Goal: Transaction & Acquisition: Download file/media

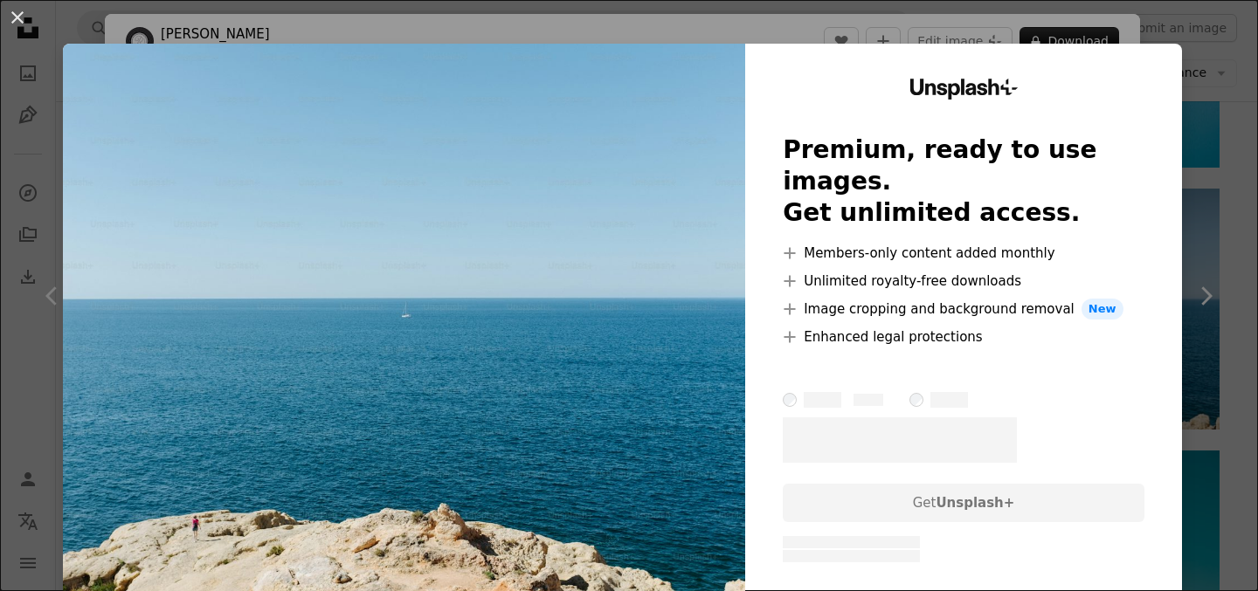
scroll to position [167, 0]
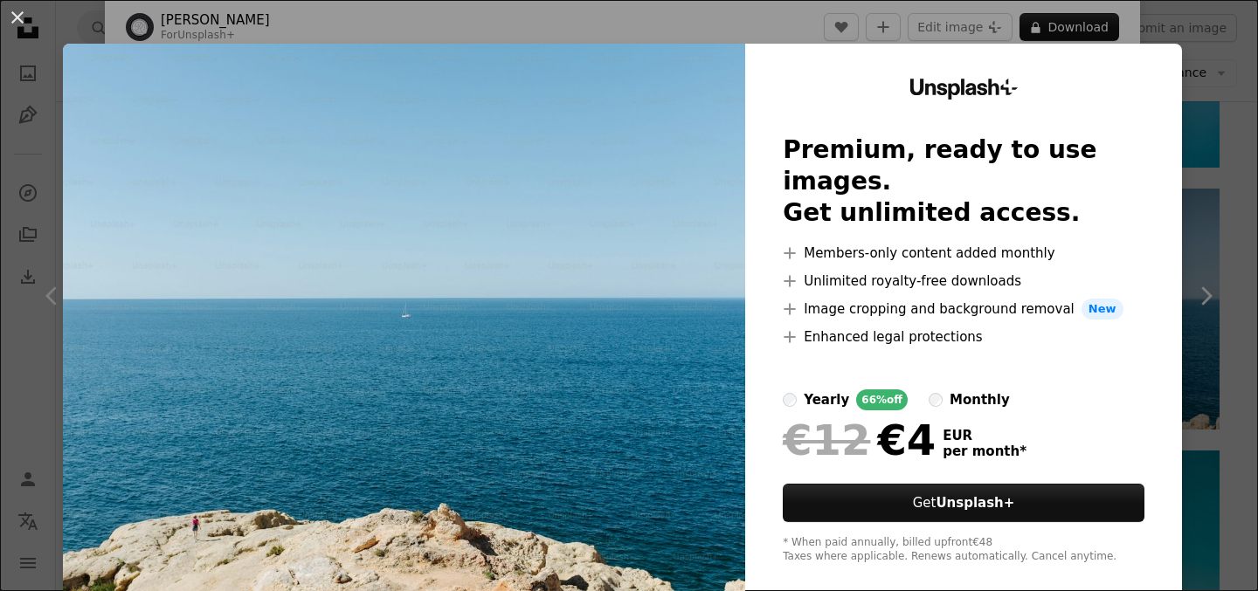
click at [1235, 333] on div "An X shape Unsplash+ Premium, ready to use images. Get unlimited access. A plus…" at bounding box center [629, 295] width 1258 height 591
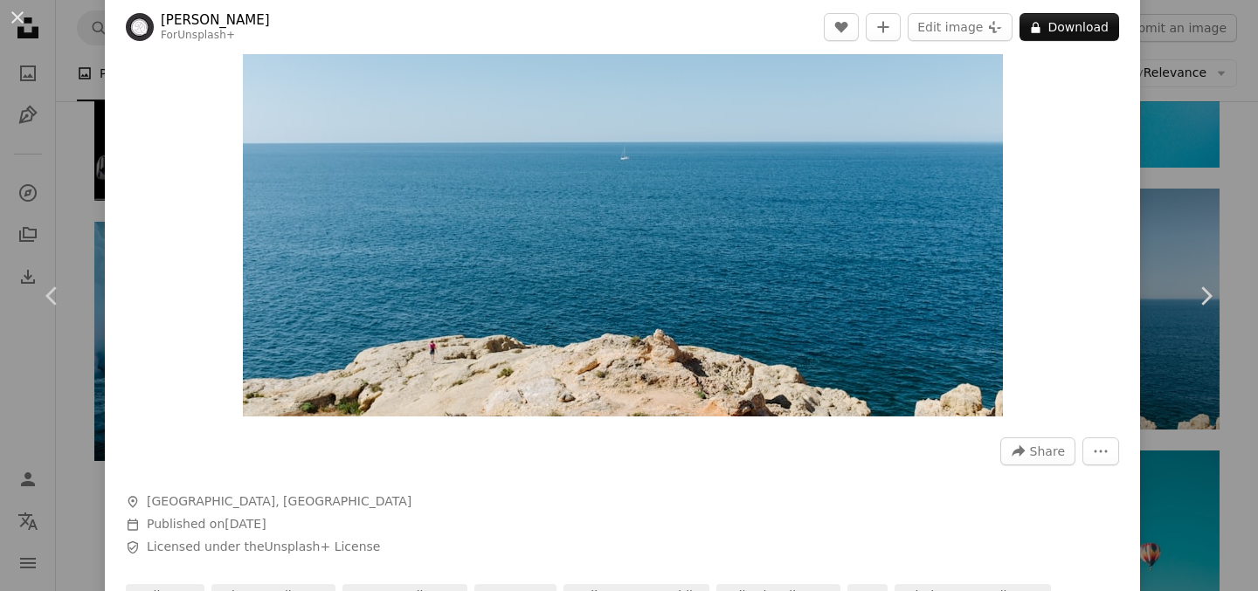
click at [1201, 119] on div "An X shape Chevron left Chevron right [PERSON_NAME] For Unsplash+ A heart A plu…" at bounding box center [629, 295] width 1258 height 591
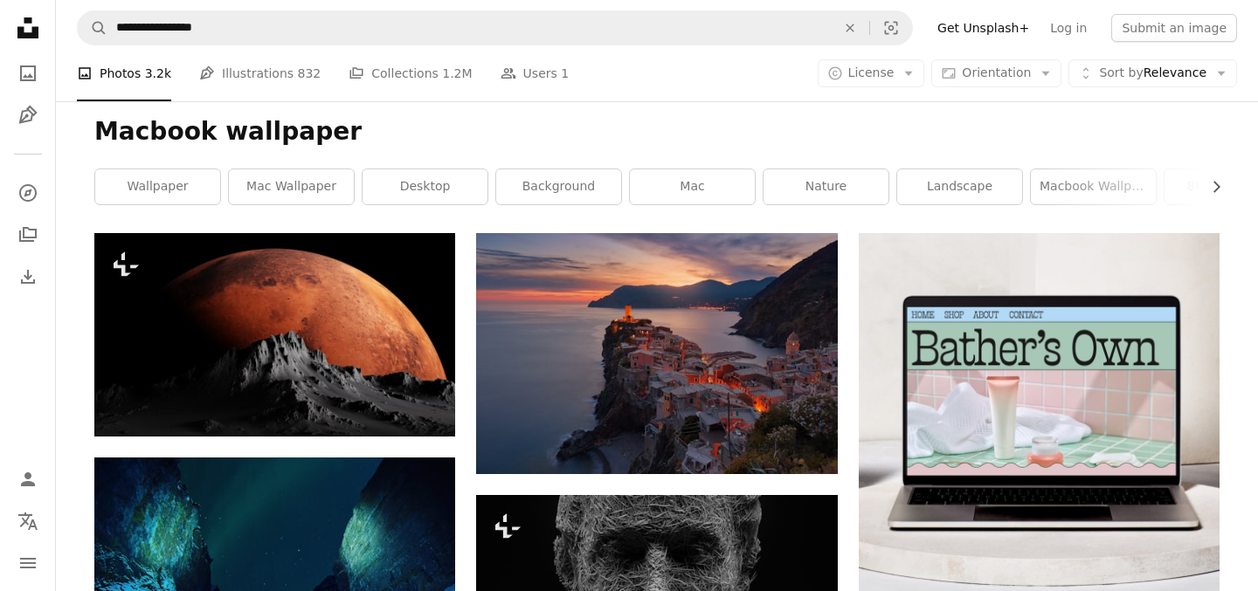
scroll to position [204, 0]
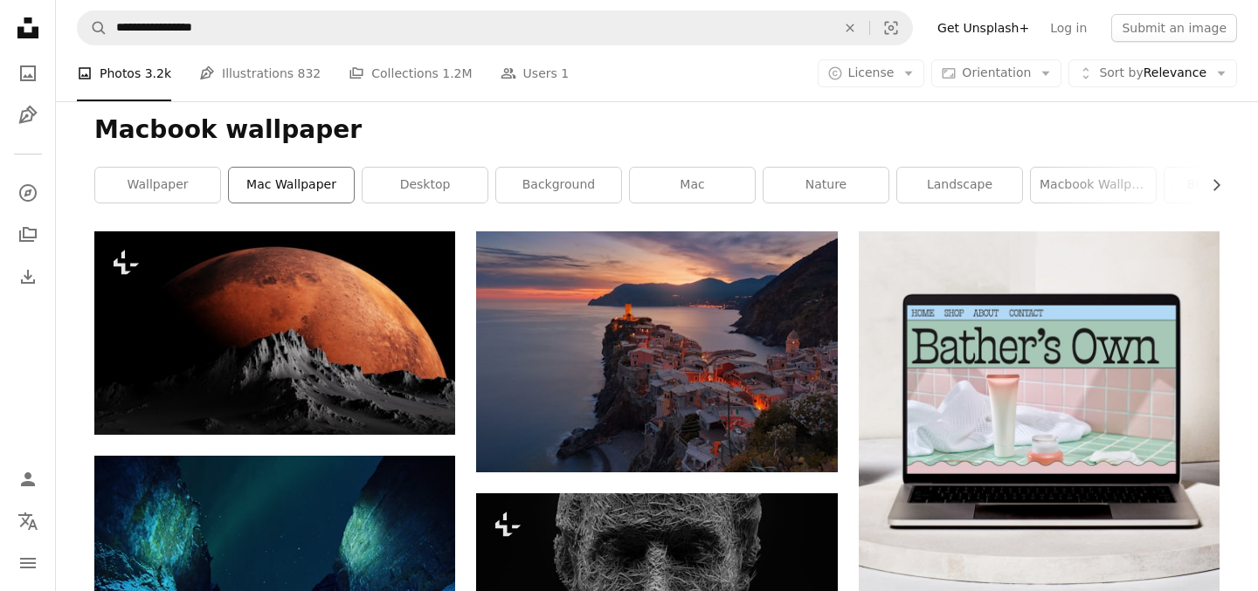
click at [314, 183] on link "mac wallpaper" at bounding box center [291, 185] width 125 height 35
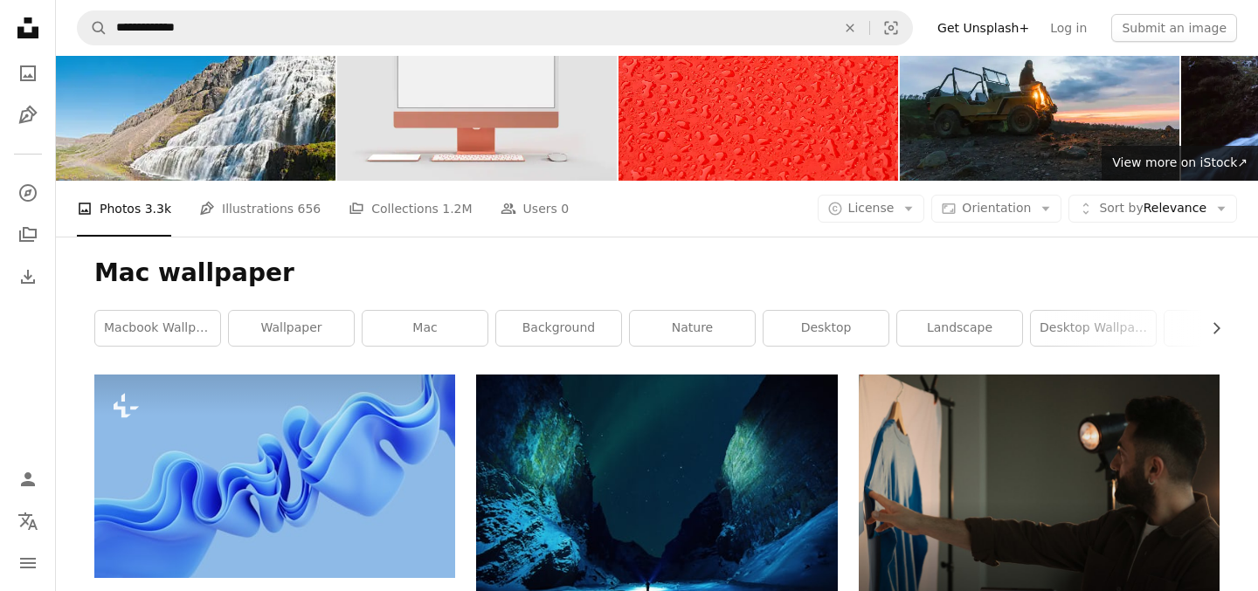
scroll to position [63, 0]
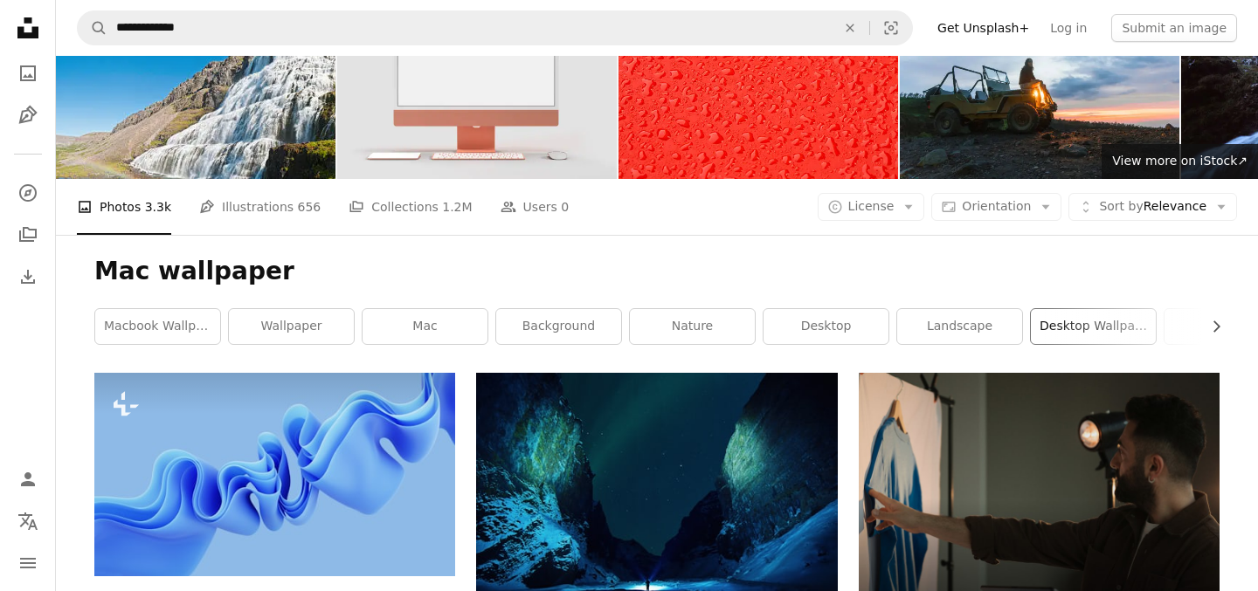
click at [1071, 321] on link "desktop wallpaper" at bounding box center [1093, 326] width 125 height 35
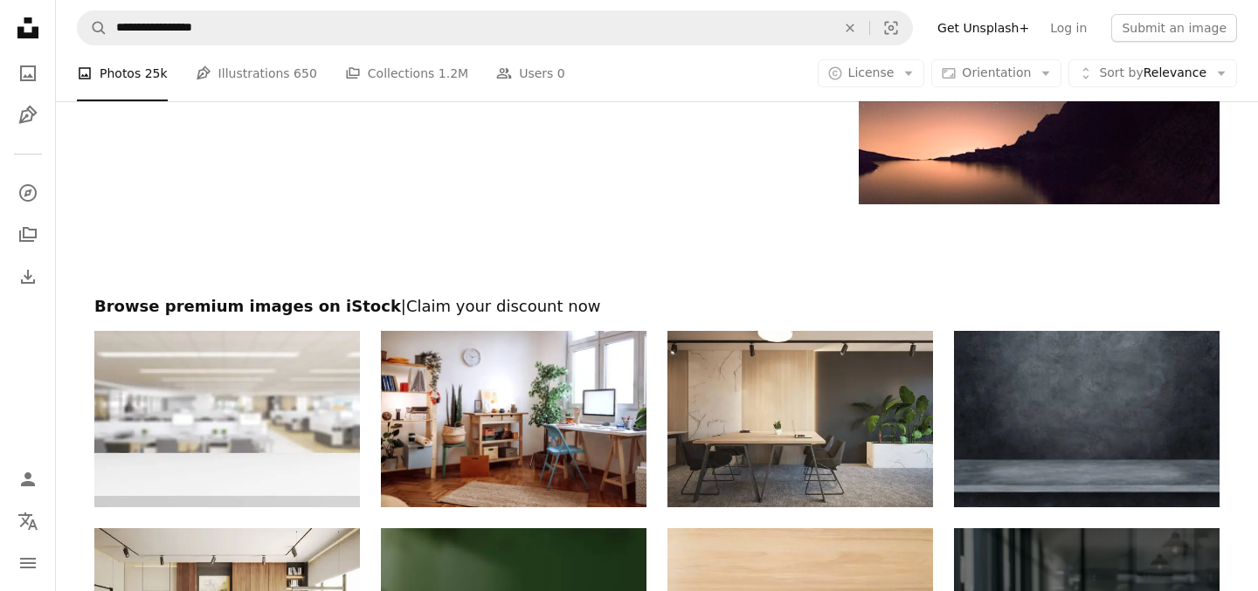
scroll to position [2946, 0]
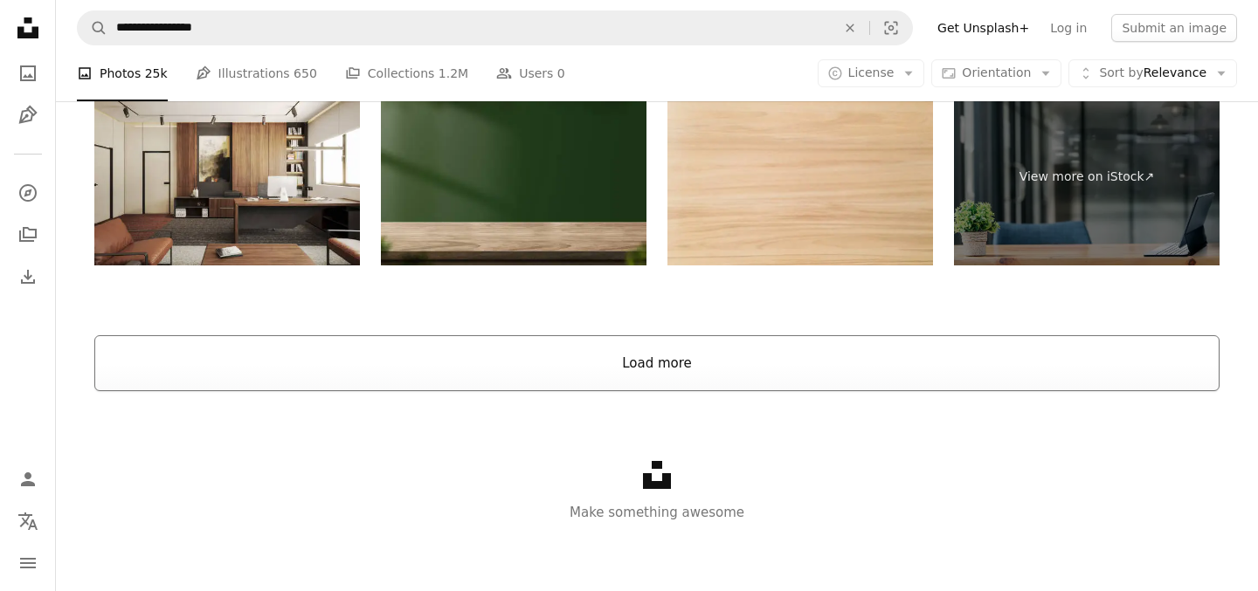
click at [758, 325] on div at bounding box center [657, 314] width 1202 height 42
click at [758, 381] on button "Load more" at bounding box center [656, 363] width 1125 height 56
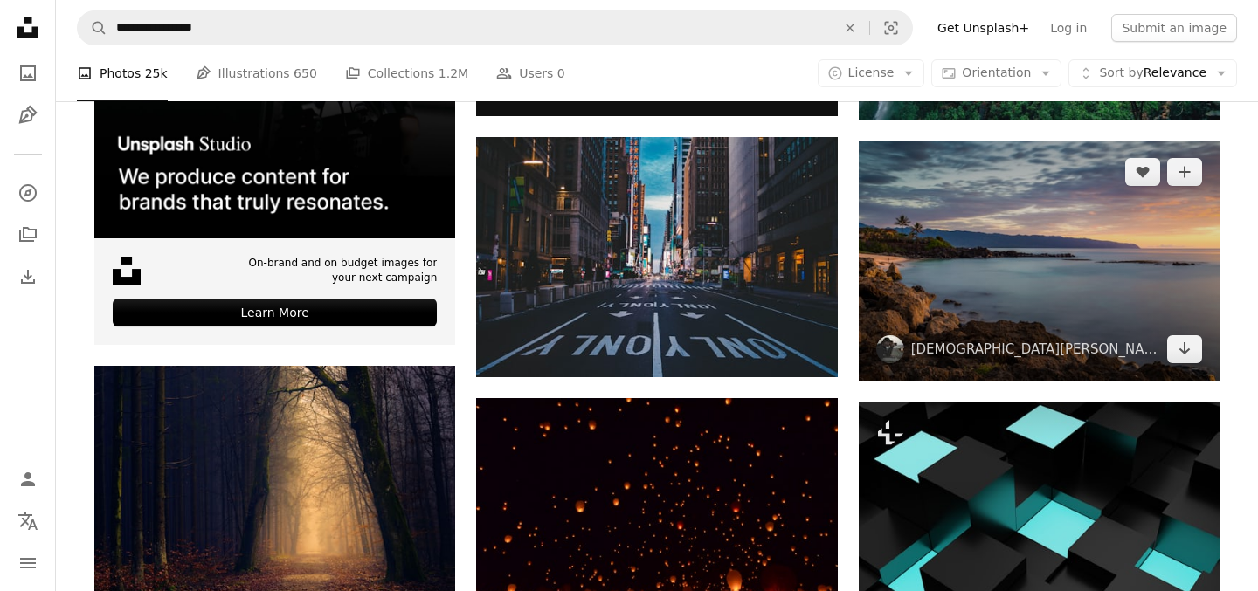
scroll to position [3114, 0]
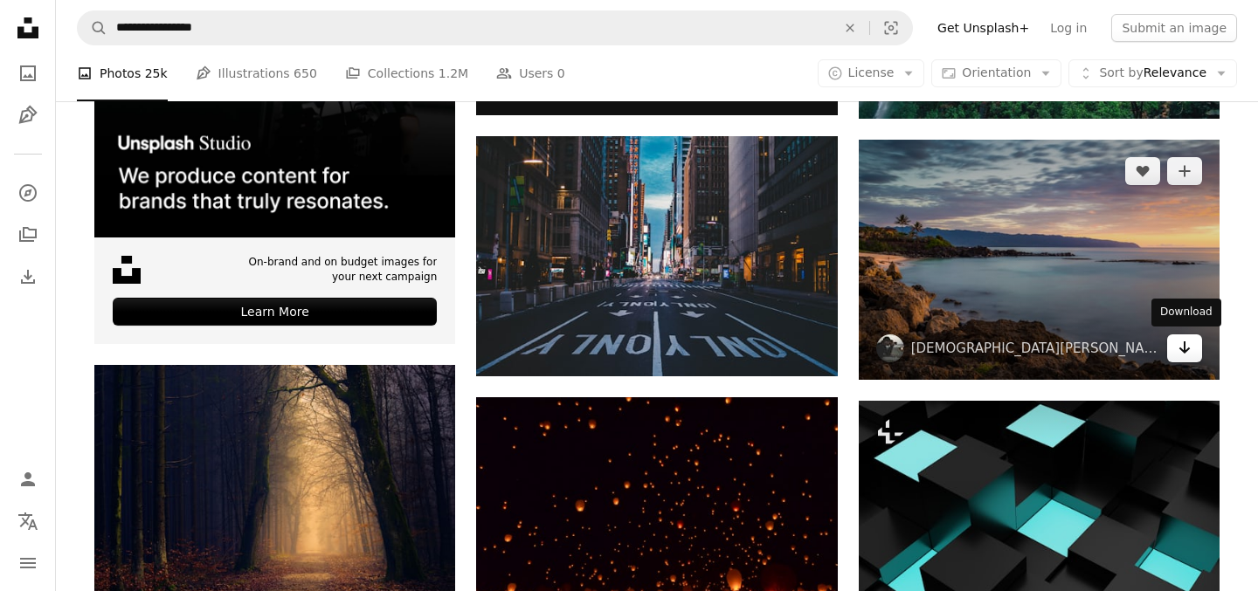
click at [1175, 356] on link "Arrow pointing down" at bounding box center [1184, 348] width 35 height 28
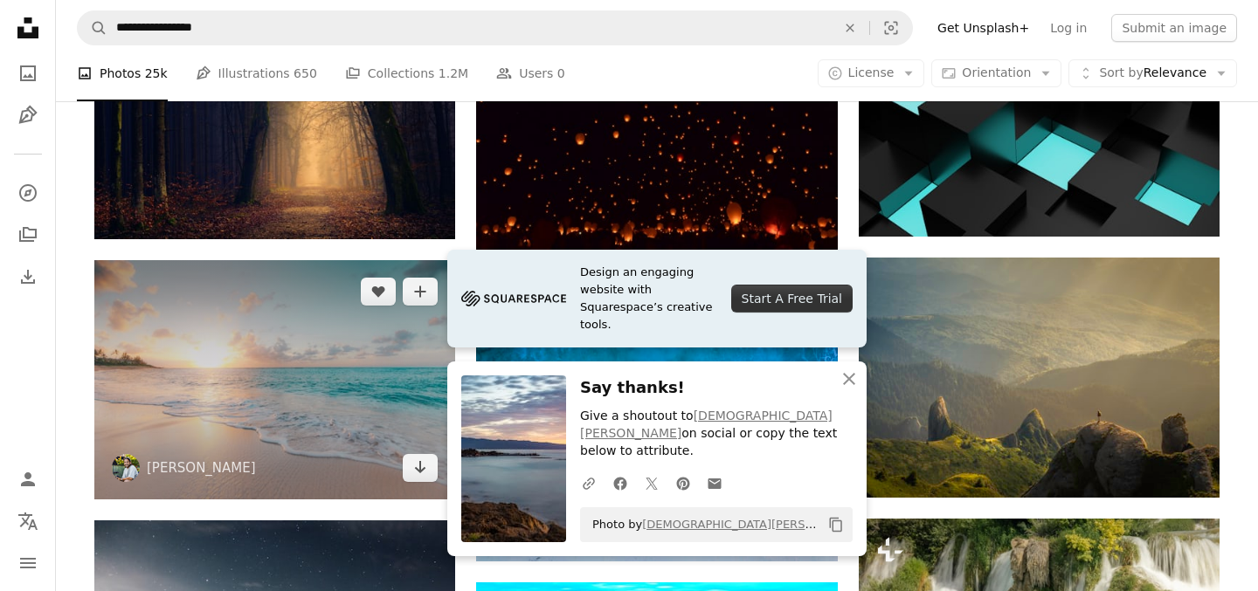
scroll to position [3588, 0]
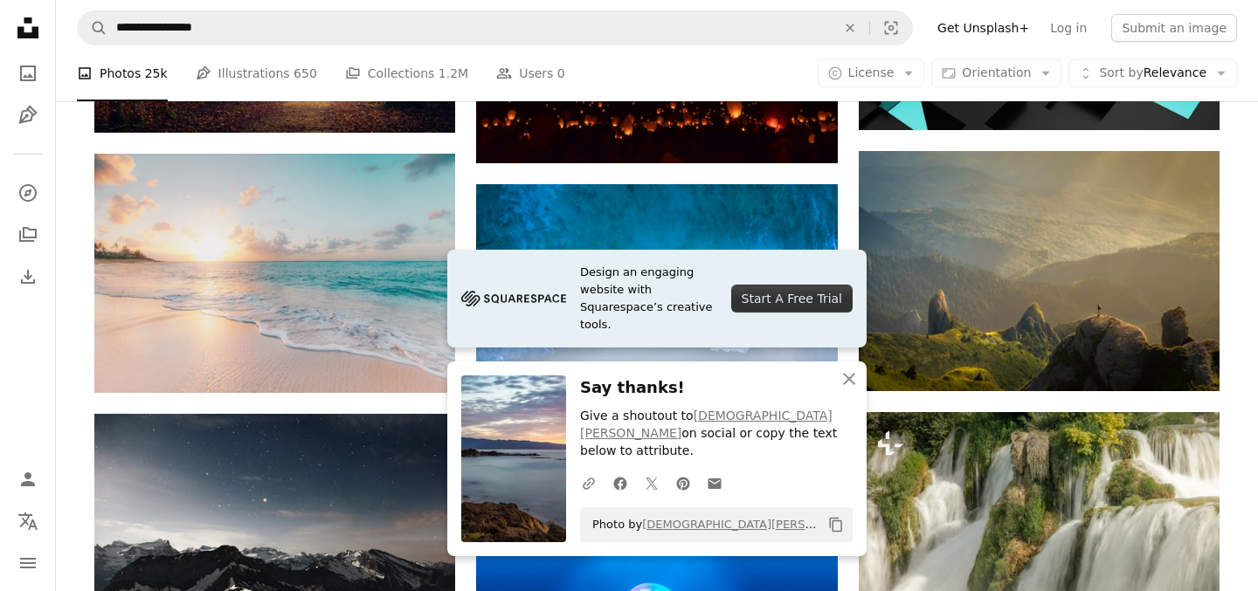
click at [852, 390] on icon "An X shape" at bounding box center [848, 379] width 21 height 21
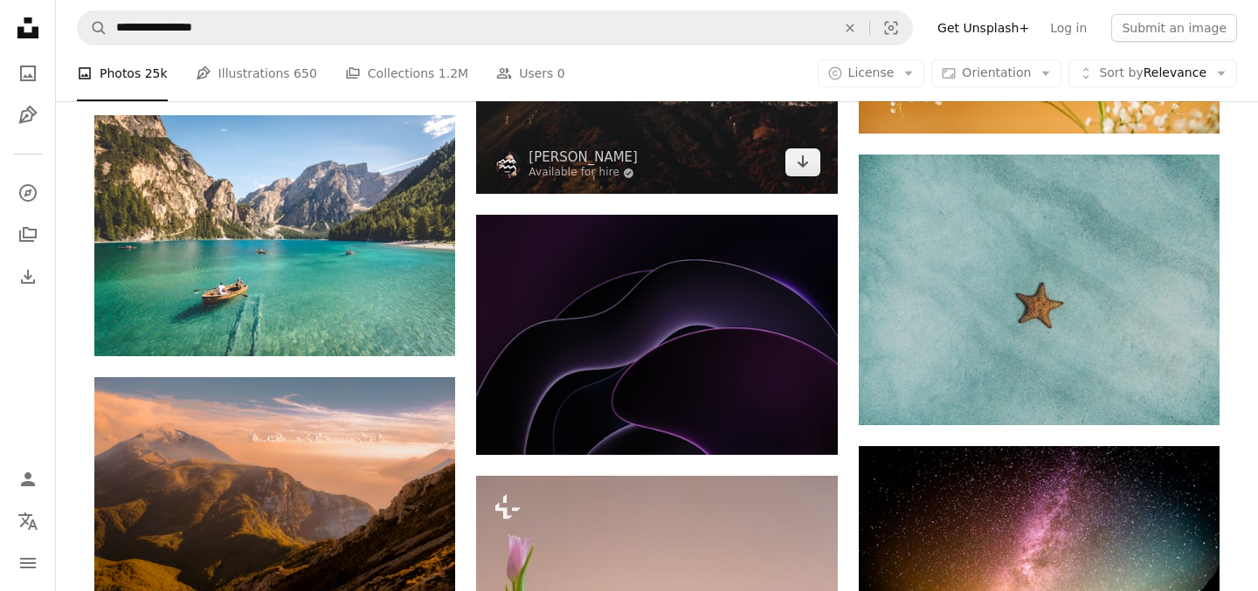
scroll to position [5158, 0]
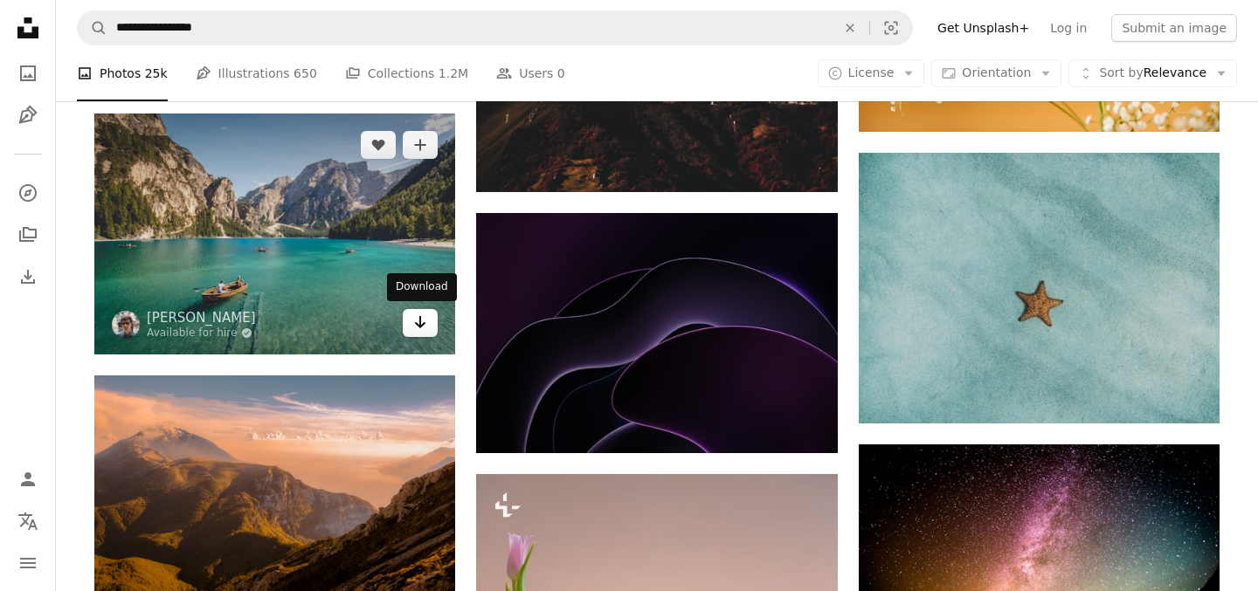
click at [417, 318] on icon "Arrow pointing down" at bounding box center [420, 322] width 14 height 21
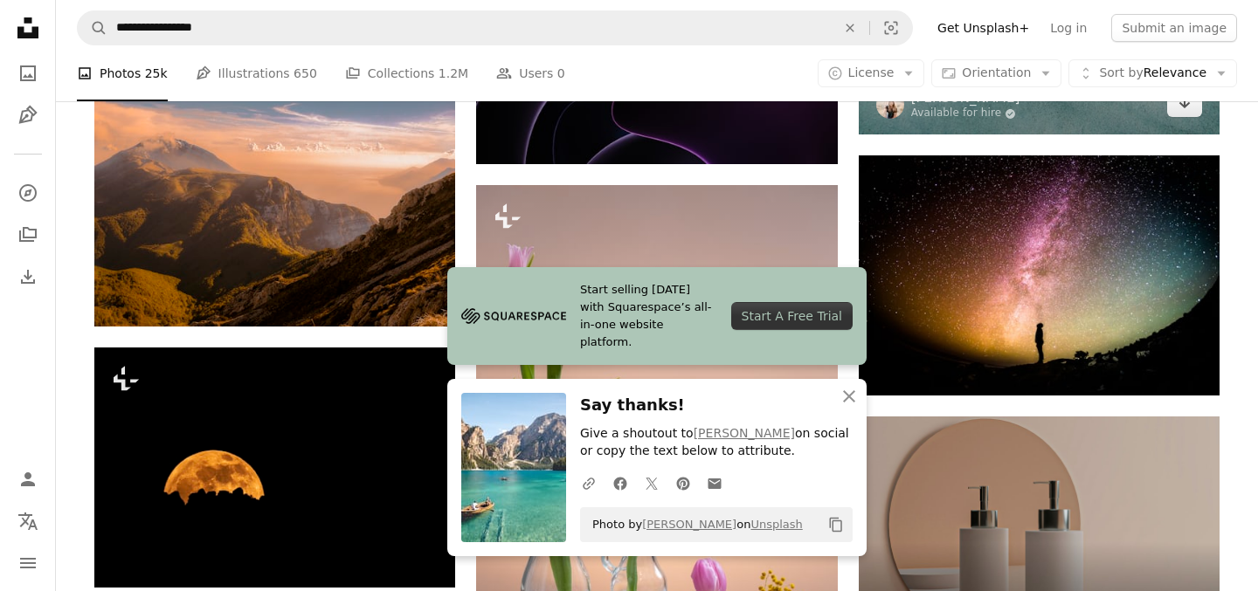
scroll to position [5453, 0]
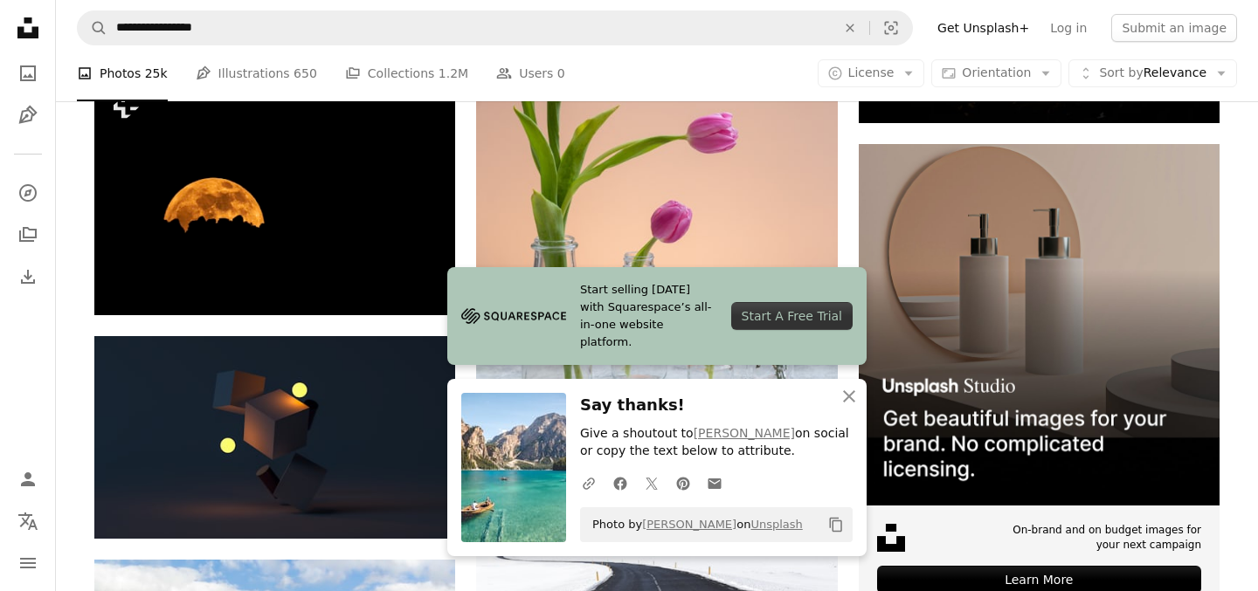
scroll to position [5723, 0]
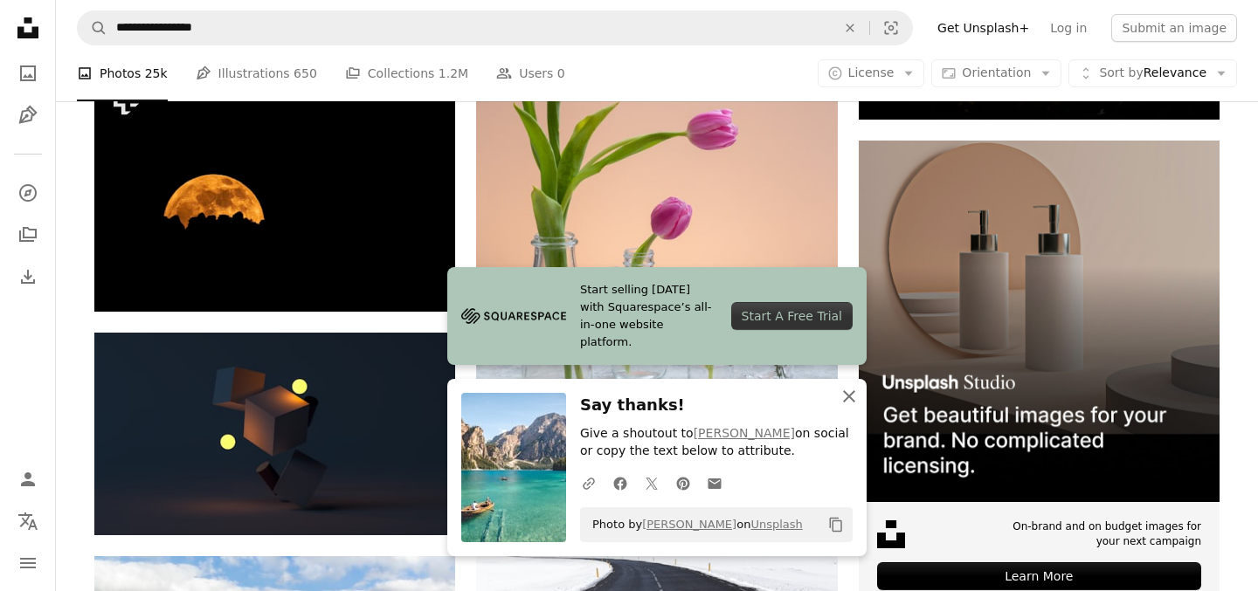
click at [847, 402] on icon "An X shape" at bounding box center [848, 396] width 21 height 21
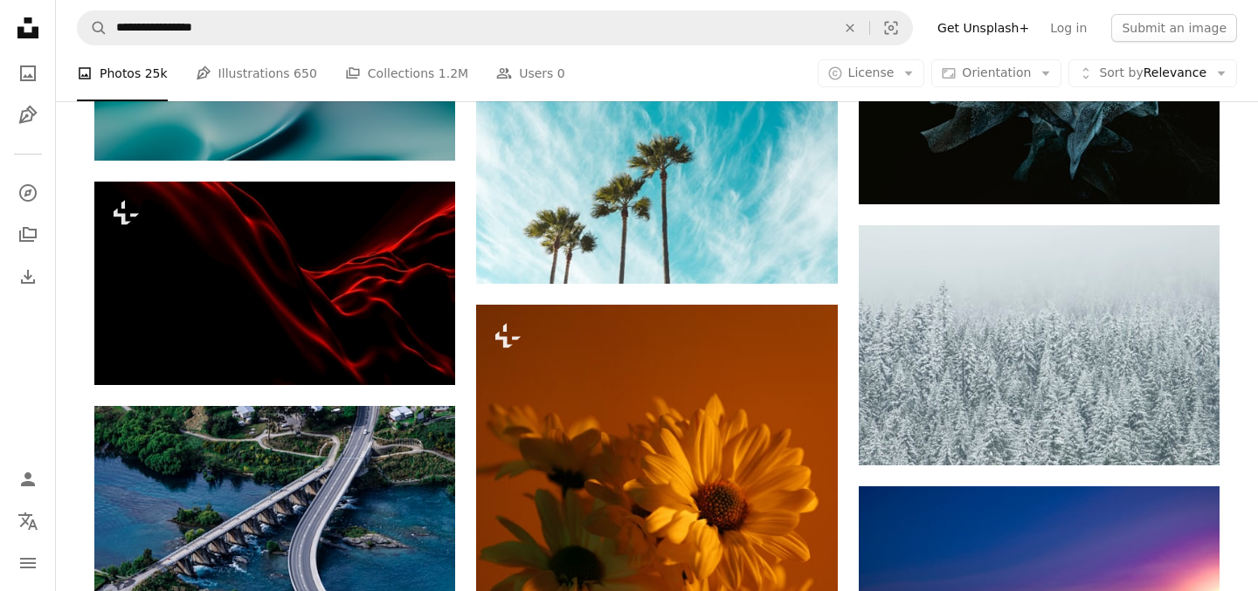
scroll to position [27079, 0]
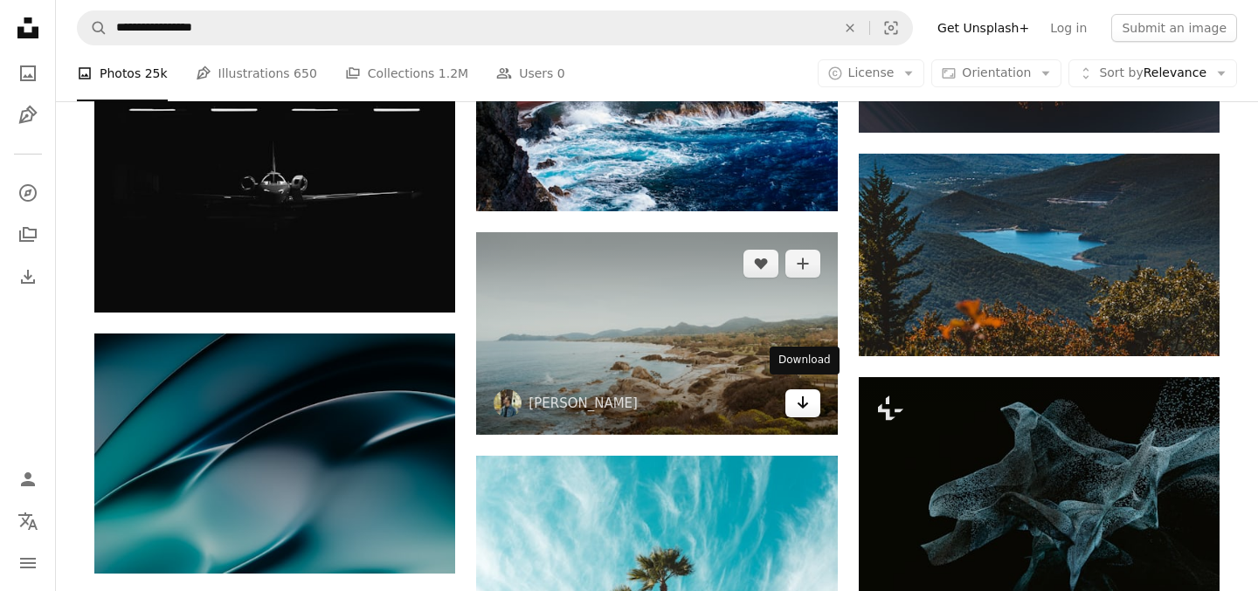
click at [807, 398] on icon "Arrow pointing down" at bounding box center [803, 402] width 14 height 21
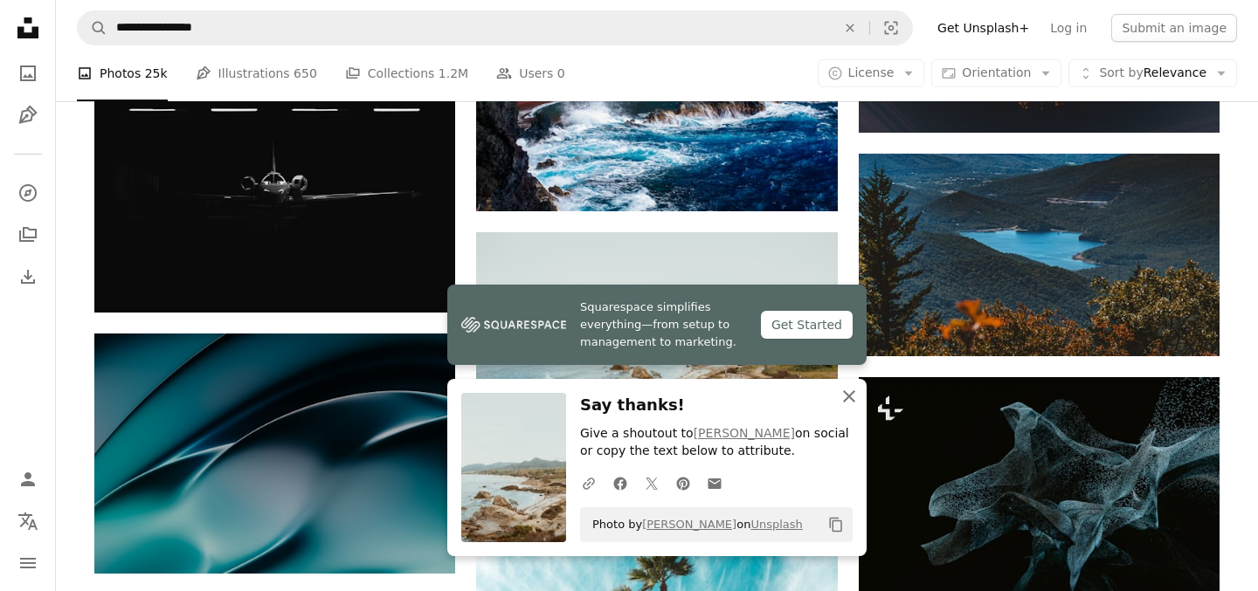
click at [838, 396] on icon "An X shape" at bounding box center [848, 396] width 21 height 21
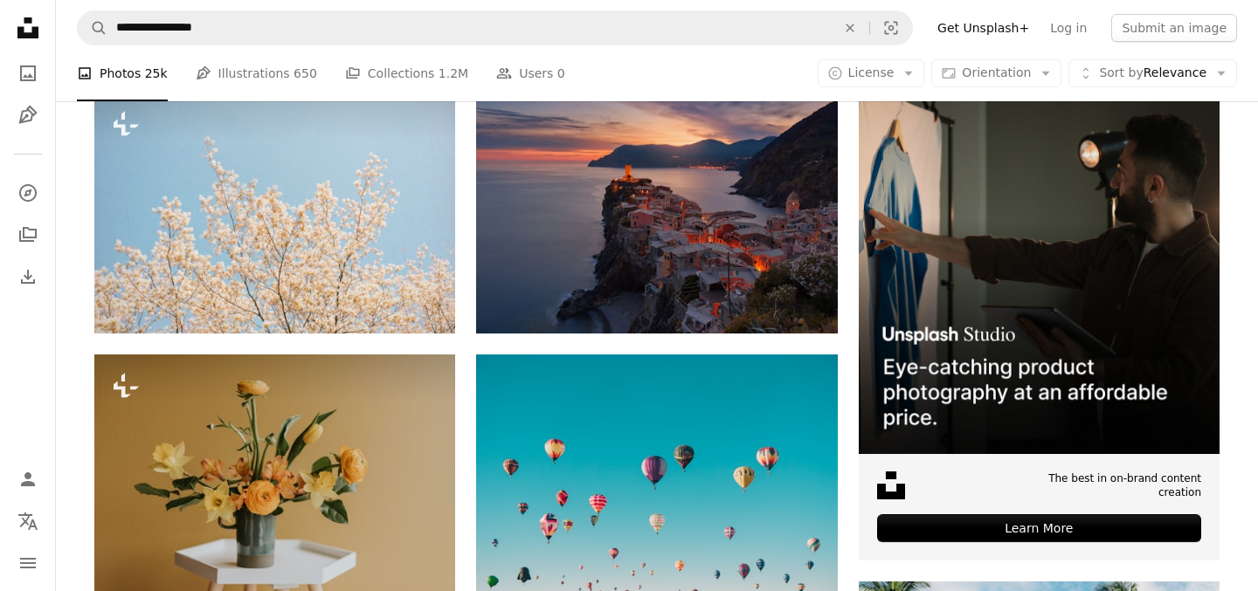
scroll to position [0, 0]
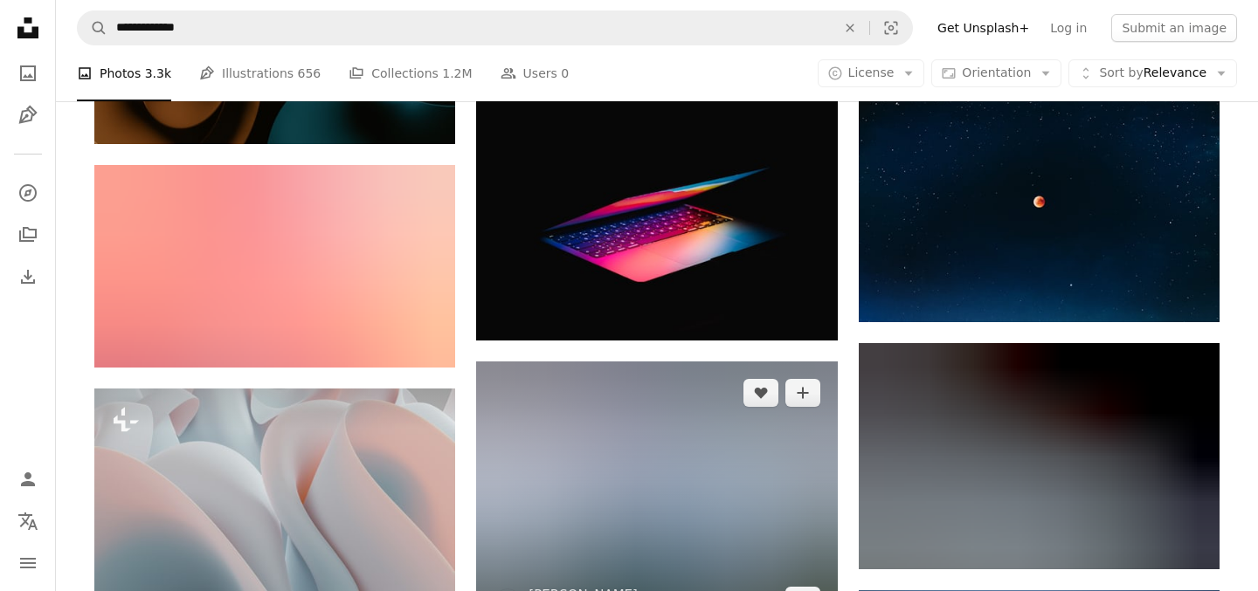
scroll to position [44304, 0]
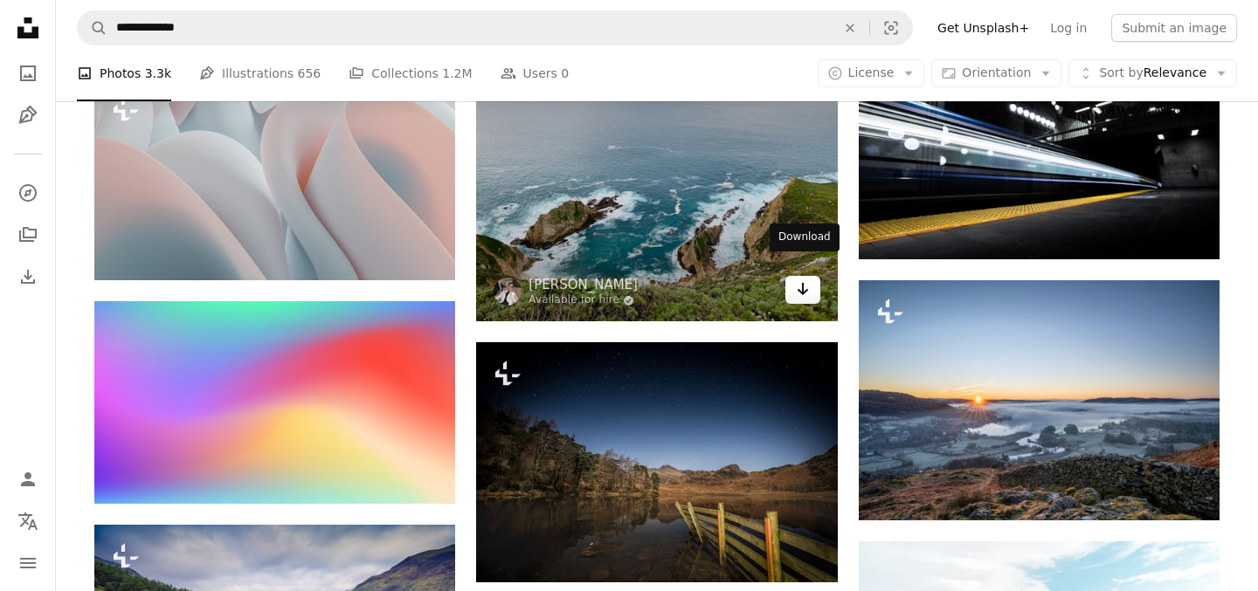
click at [793, 284] on link "Arrow pointing down" at bounding box center [802, 290] width 35 height 28
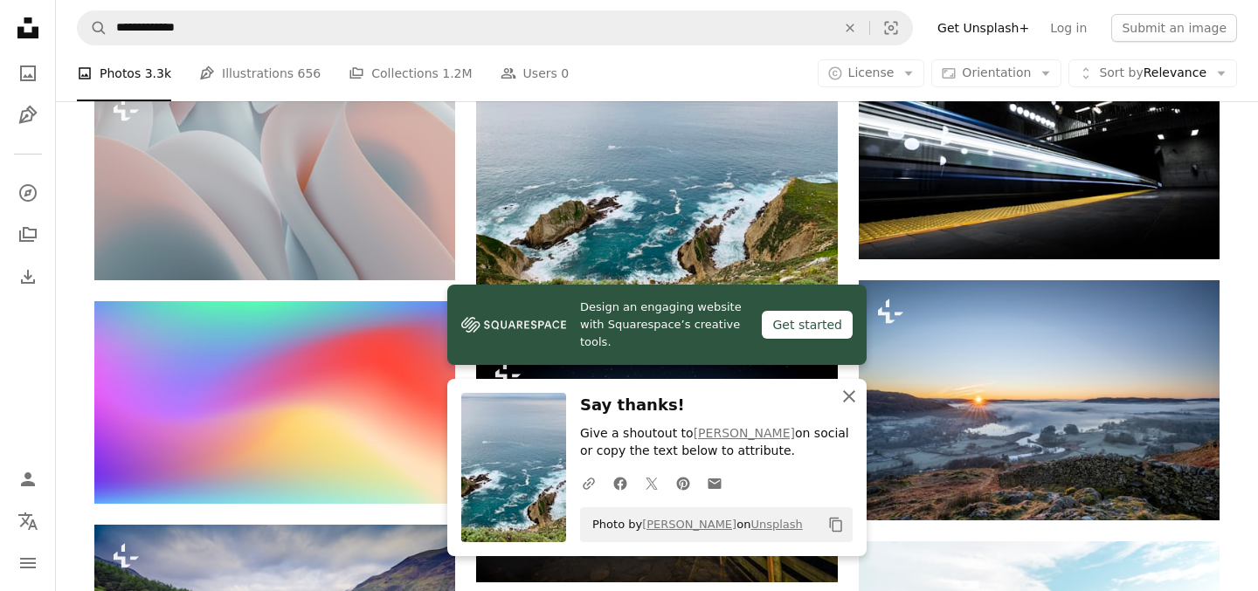
click at [847, 398] on icon "An X shape" at bounding box center [848, 396] width 21 height 21
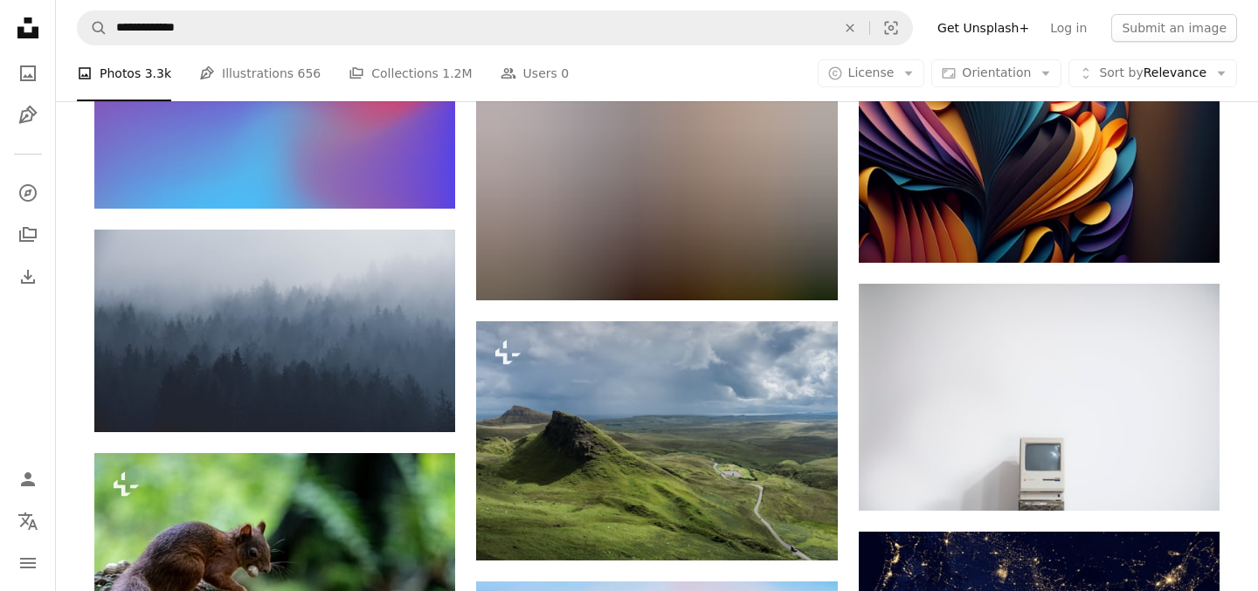
scroll to position [45348, 0]
